Goal: Navigation & Orientation: Find specific page/section

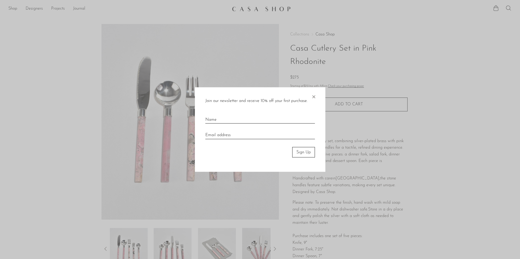
click at [313, 98] on span "×" at bounding box center [313, 95] width 5 height 17
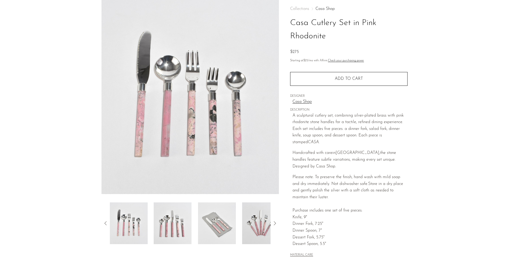
scroll to position [48, 0]
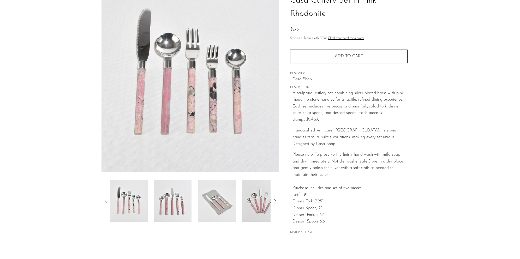
click at [222, 198] on img at bounding box center [217, 201] width 38 height 42
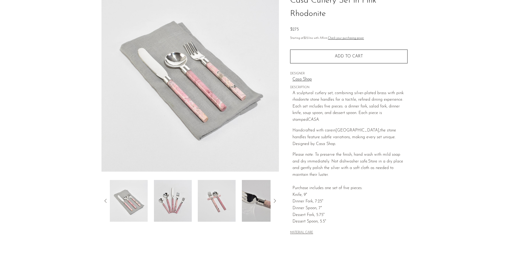
click at [234, 196] on img at bounding box center [217, 201] width 38 height 42
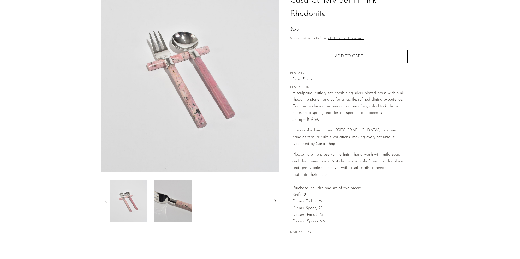
click at [180, 195] on img at bounding box center [173, 201] width 38 height 42
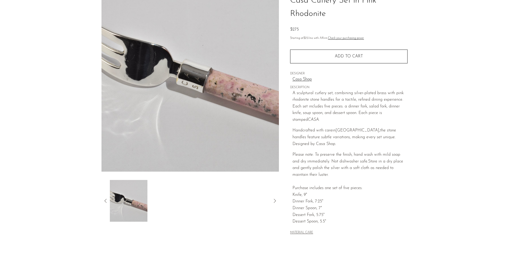
click at [216, 199] on div at bounding box center [190, 201] width 161 height 42
click at [105, 197] on div at bounding box center [190, 201] width 178 height 42
click at [105, 198] on icon at bounding box center [106, 201] width 6 height 6
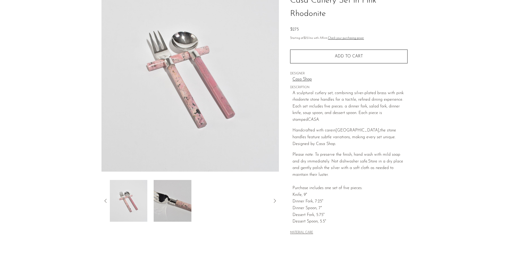
click at [105, 200] on icon at bounding box center [106, 201] width 6 height 6
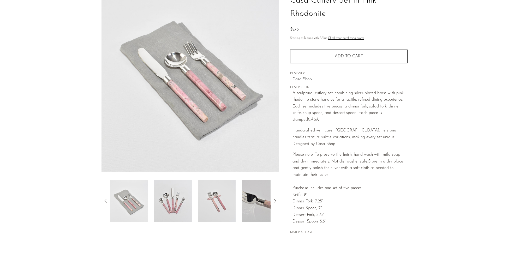
click at [105, 200] on icon at bounding box center [106, 201] width 6 height 6
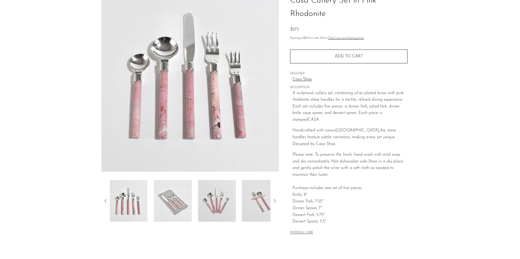
click at [105, 199] on icon at bounding box center [106, 201] width 6 height 6
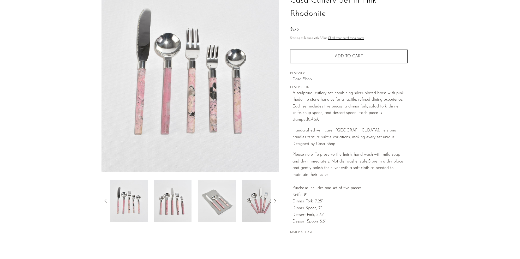
click at [129, 207] on img at bounding box center [129, 201] width 38 height 42
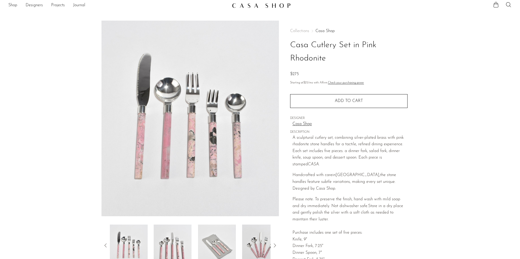
scroll to position [0, 0]
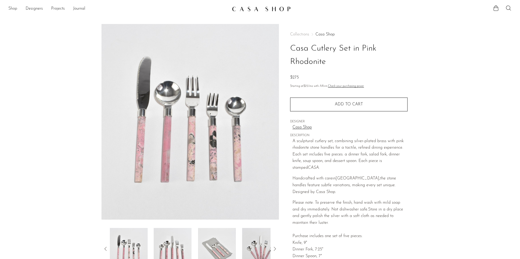
click at [12, 11] on link "Shop" at bounding box center [12, 8] width 9 height 7
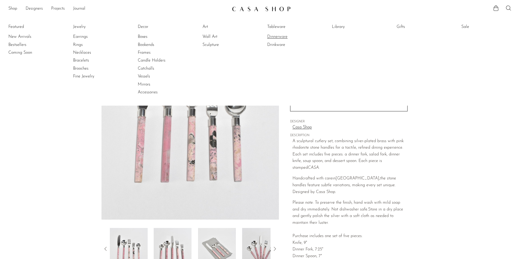
click at [279, 36] on link "Dinnerware" at bounding box center [286, 37] width 39 height 6
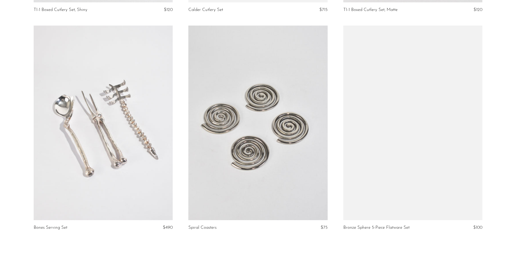
scroll to position [2490, 0]
